Goal: Information Seeking & Learning: Find specific fact

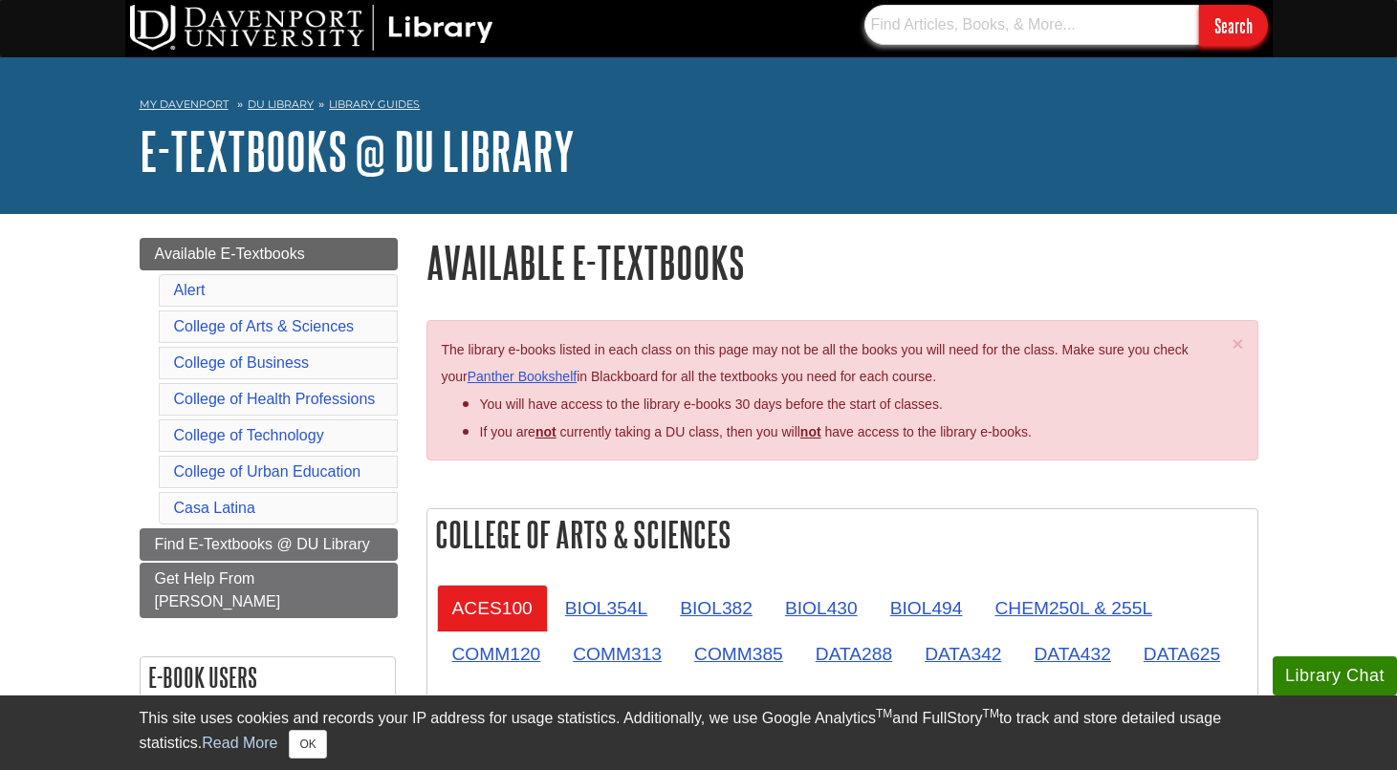
click at [970, 30] on input "text" at bounding box center [1031, 25] width 335 height 40
paste input "Theoretical Foundations of Health Education and Health Promotion"
click at [1220, 18] on input "Search" at bounding box center [1233, 25] width 69 height 41
click at [1192, 201] on div "My [PERSON_NAME][GEOGRAPHIC_DATA] Library Guides E-Textbooks @ DU Library Avail…" at bounding box center [698, 135] width 1397 height 157
click at [1139, 31] on input "Theoretical Foundations of Health Education and Health Promotion" at bounding box center [1031, 25] width 335 height 40
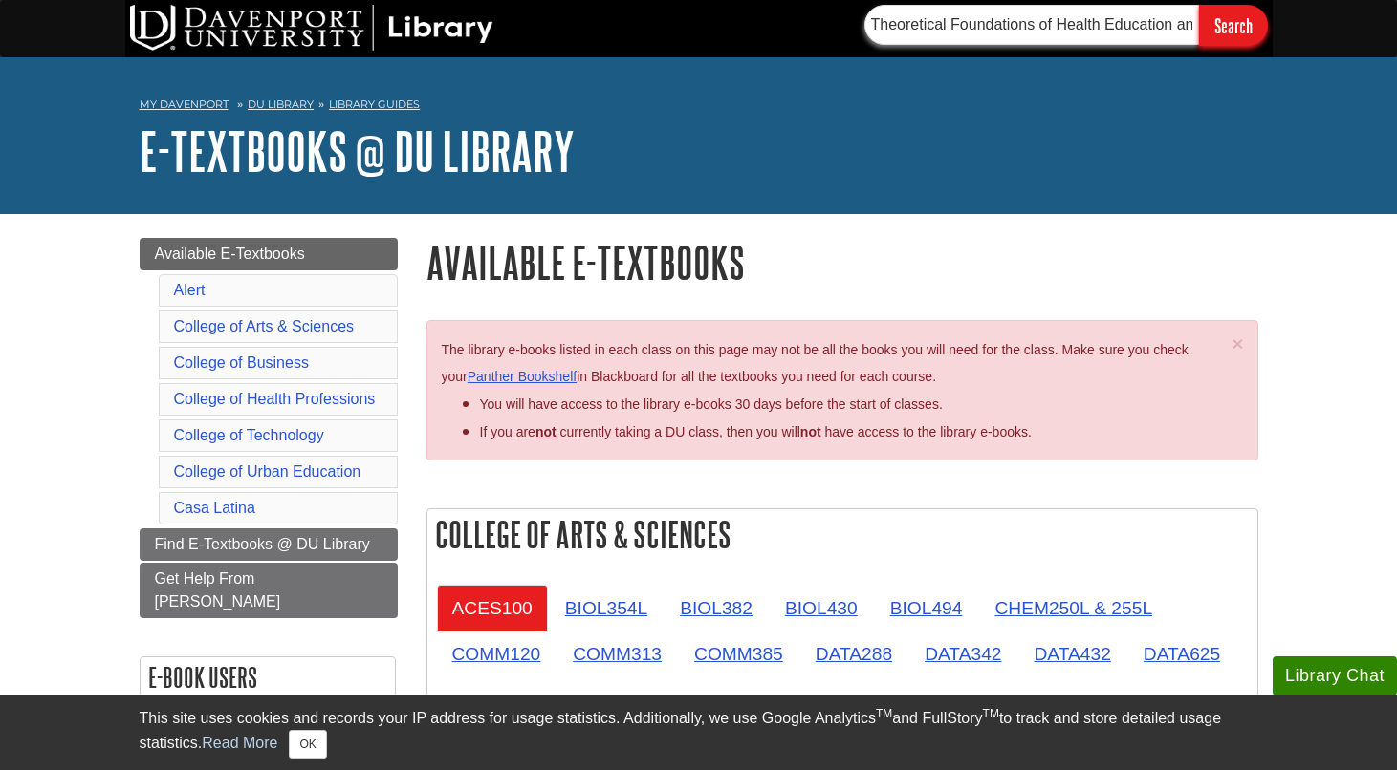
click at [1139, 31] on input "Theoretical Foundations of Health Education and Health Promotion" at bounding box center [1031, 25] width 335 height 40
paste input "9781284208627"
type input "9781284208627"
click at [1220, 29] on input "Search" at bounding box center [1233, 25] width 69 height 41
